Goal: Transaction & Acquisition: Book appointment/travel/reservation

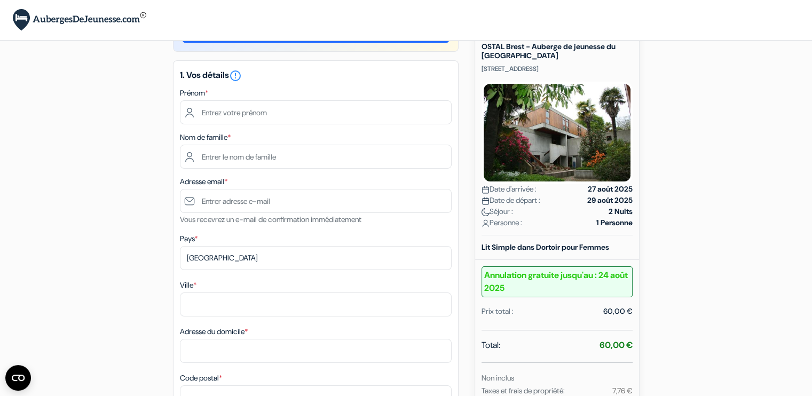
scroll to position [45, 0]
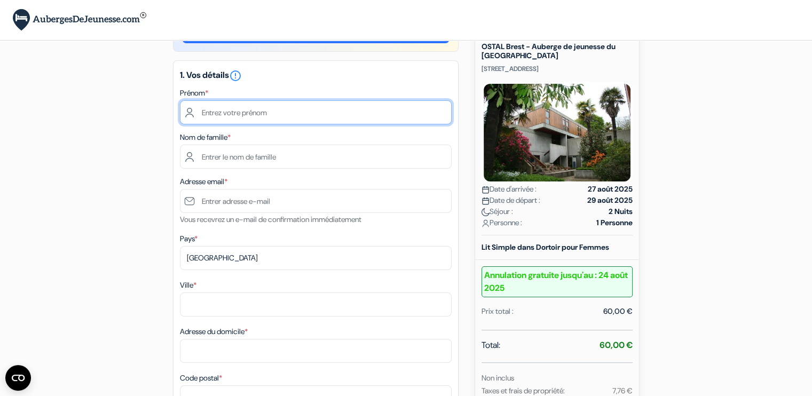
click at [321, 104] on input "text" at bounding box center [316, 112] width 272 height 24
type input "Noémie"
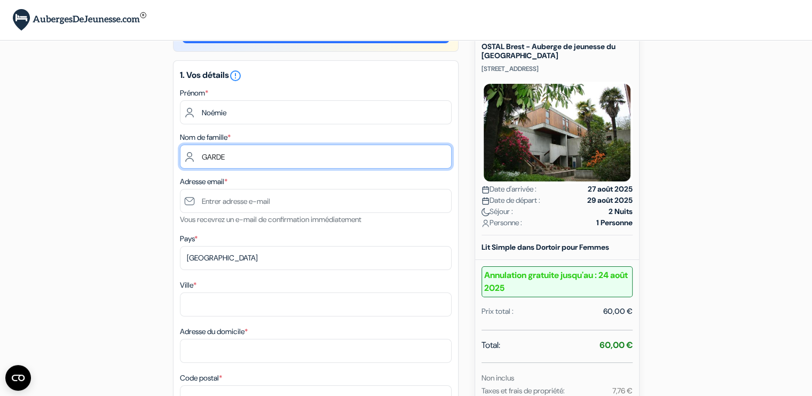
type input "GARDE"
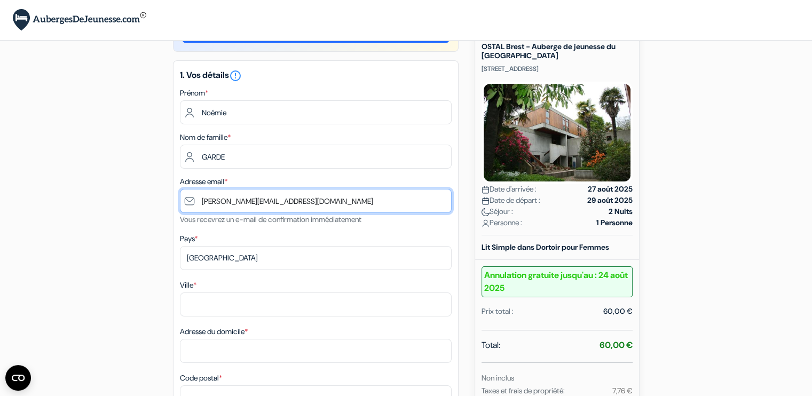
type input "[PERSON_NAME][EMAIL_ADDRESS][DOMAIN_NAME]"
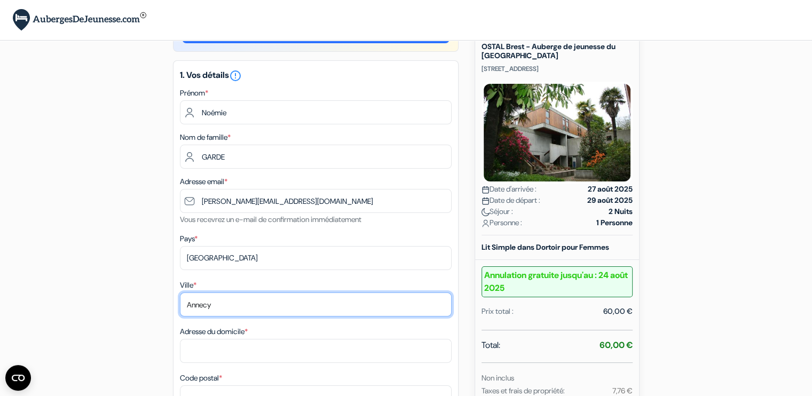
type input "Annecy"
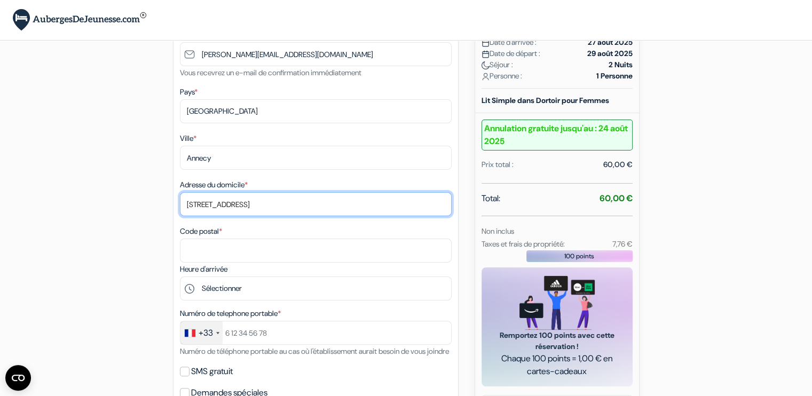
scroll to position [204, 0]
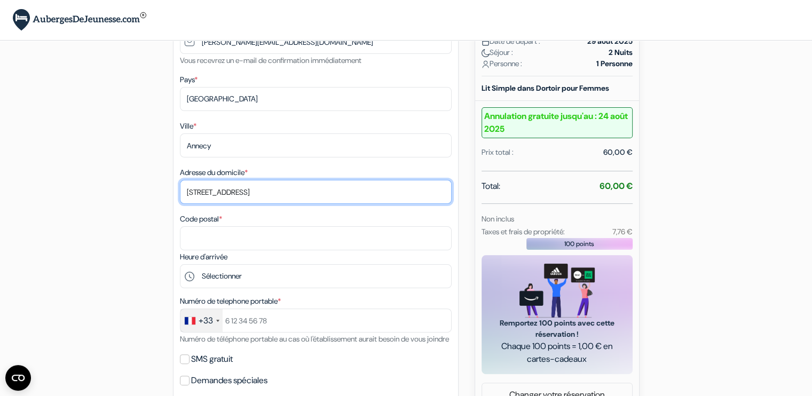
type input "[STREET_ADDRESS]"
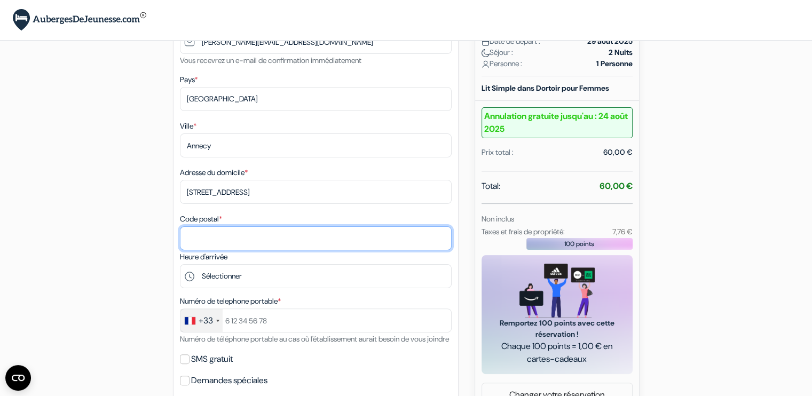
click at [307, 235] on input "Code postal *" at bounding box center [316, 238] width 272 height 24
type input "74000"
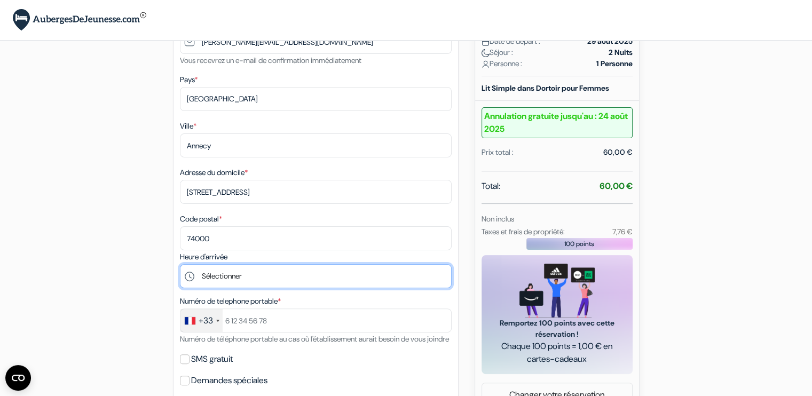
click at [358, 273] on select "Sélectionner 17:00 18:00 19:00 20:00 21:00" at bounding box center [316, 276] width 272 height 24
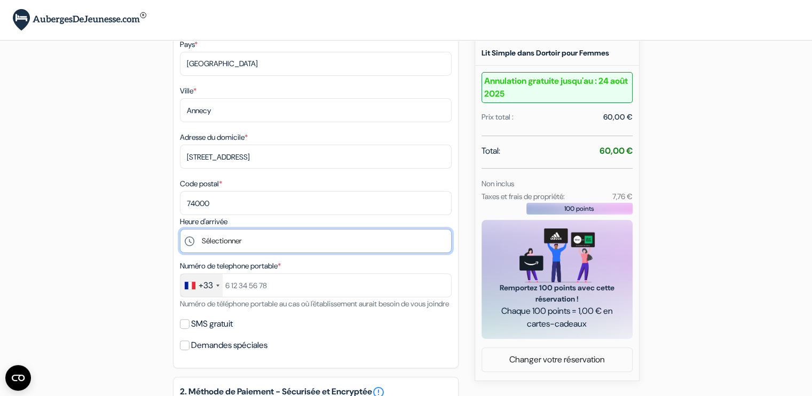
scroll to position [244, 0]
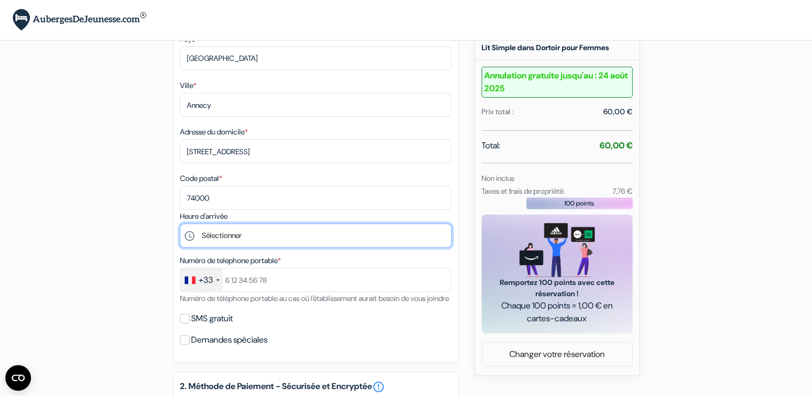
click at [286, 244] on select "Sélectionner 17:00 18:00 19:00 20:00 21:00" at bounding box center [316, 236] width 272 height 24
click at [180, 225] on select "Sélectionner 17:00 18:00 19:00 20:00 21:00" at bounding box center [316, 236] width 272 height 24
click at [271, 243] on select "Sélectionner 17:00 18:00 19:00 20:00 21:00" at bounding box center [316, 236] width 272 height 24
select select "-1"
click at [180, 225] on select "Sélectionner 17:00 18:00 19:00 20:00 21:00" at bounding box center [316, 236] width 272 height 24
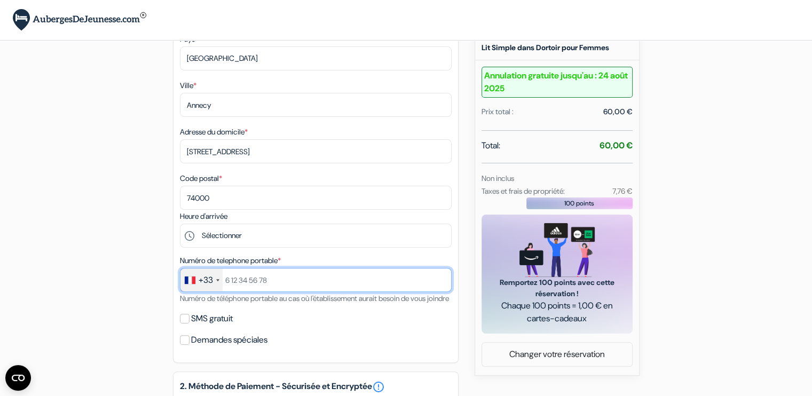
click at [264, 279] on input "text" at bounding box center [316, 280] width 272 height 24
click at [264, 279] on input "6517889002" at bounding box center [316, 280] width 272 height 24
click at [296, 278] on input "651788902" at bounding box center [316, 280] width 272 height 24
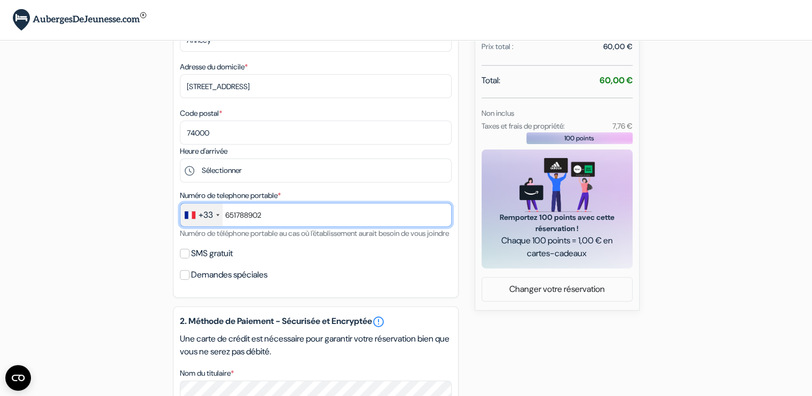
scroll to position [311, 0]
type input "651788902"
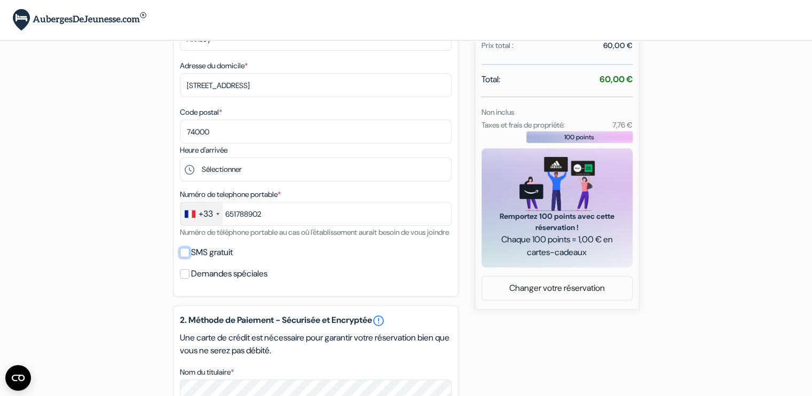
click at [181, 257] on input "SMS gratuit" at bounding box center [185, 253] width 10 height 10
checkbox input "true"
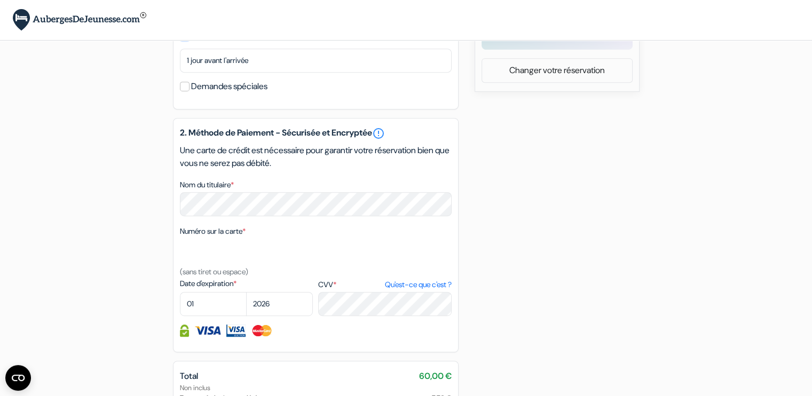
scroll to position [533, 0]
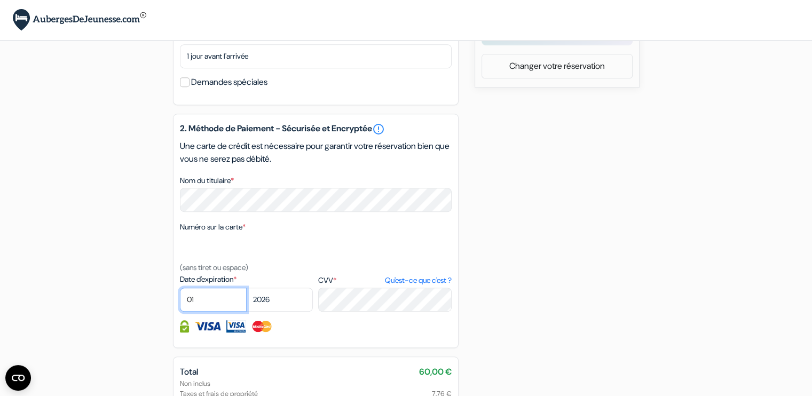
click at [228, 312] on select "01 02 03 04 05 06 07 08 09 10 11 12" at bounding box center [213, 300] width 67 height 24
select select "03"
click at [180, 302] on select "01 02 03 04 05 06 07 08 09 10 11 12" at bounding box center [213, 300] width 67 height 24
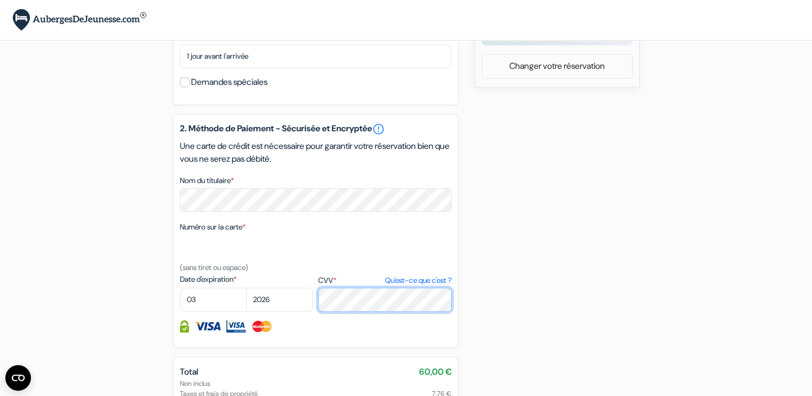
scroll to position [662, 0]
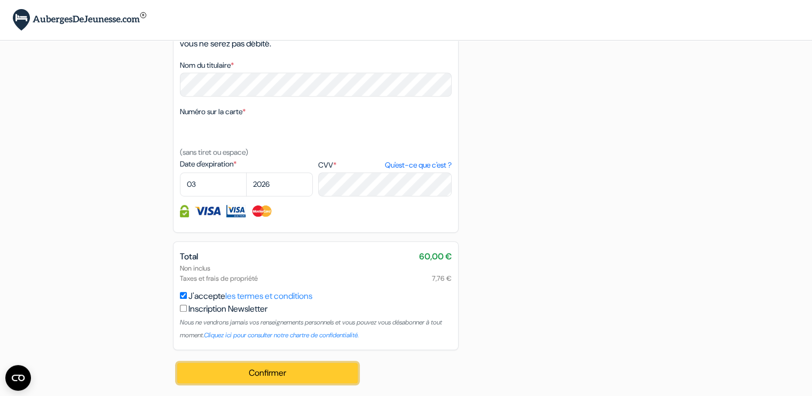
click at [303, 379] on button "Confirmer Loading..." at bounding box center [267, 373] width 181 height 20
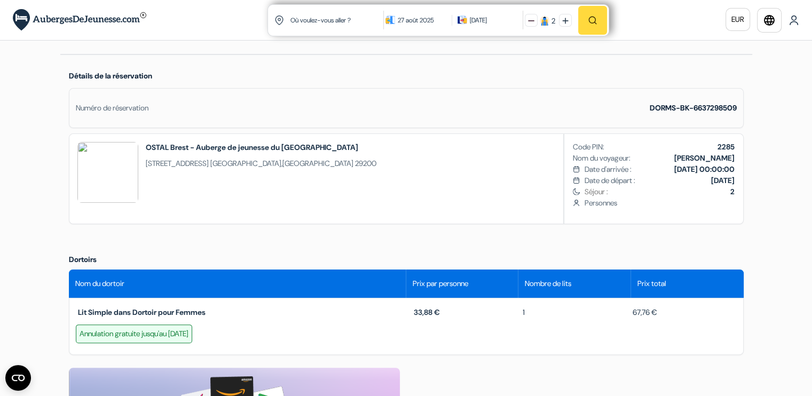
scroll to position [30, 0]
